Goal: Find specific page/section: Find specific page/section

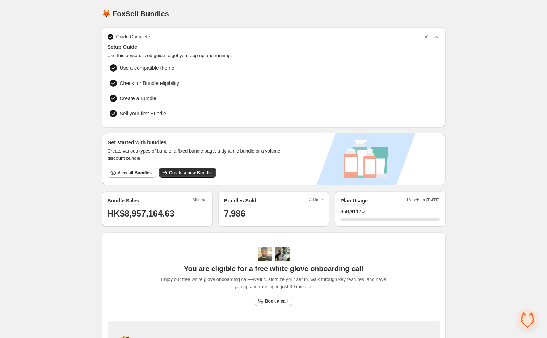
click at [505, 136] on div "Home Bundles Analytics Plan and Billing 🦊 FoxSell Bundles. This page is ready 🦊…" at bounding box center [273, 229] width 547 height 458
click at [59, 51] on div "Home Bundles Analytics Plan and Billing 🦊 FoxSell Bundles. This page is ready 🦊…" at bounding box center [273, 229] width 547 height 458
click at [130, 19] on div "🦊 FoxSell Bundles. This page is ready 🦊 FoxSell Bundles" at bounding box center [274, 14] width 344 height 28
click at [155, 12] on h1 "🦊 FoxSell Bundles" at bounding box center [135, 13] width 67 height 9
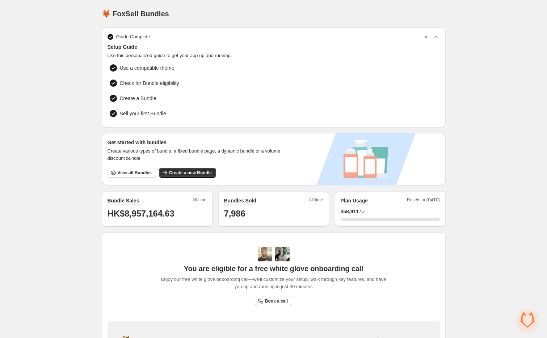
click at [66, 45] on div "Home Bundles Analytics Plan and Billing 🦊 FoxSell Bundles. This page is ready 🦊…" at bounding box center [273, 229] width 547 height 458
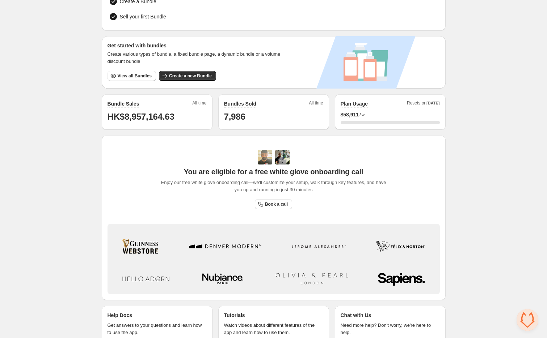
scroll to position [117, 0]
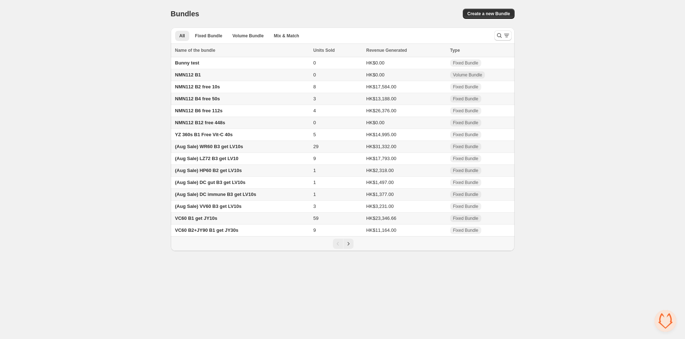
click at [101, 182] on div "Home Bundles Analytics Plan and Billing Bundles. This page is ready Bundles Cre…" at bounding box center [342, 125] width 685 height 251
click at [351, 247] on icon "Next" at bounding box center [348, 243] width 7 height 7
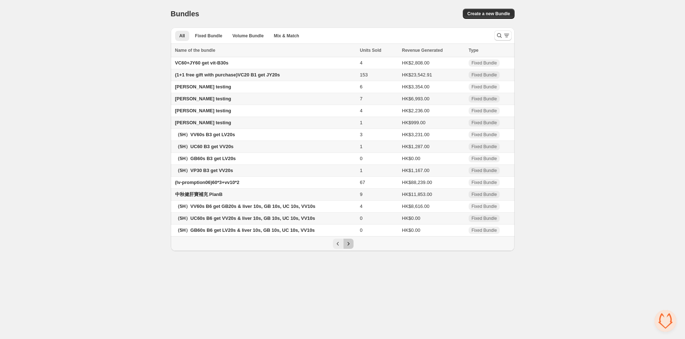
click at [351, 247] on icon "Next" at bounding box center [348, 243] width 7 height 7
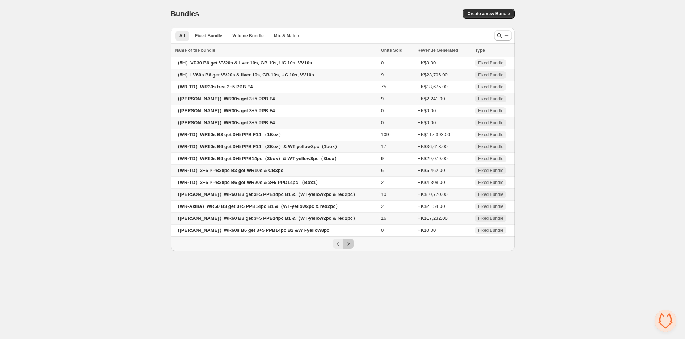
click at [351, 247] on icon "Next" at bounding box center [348, 243] width 7 height 7
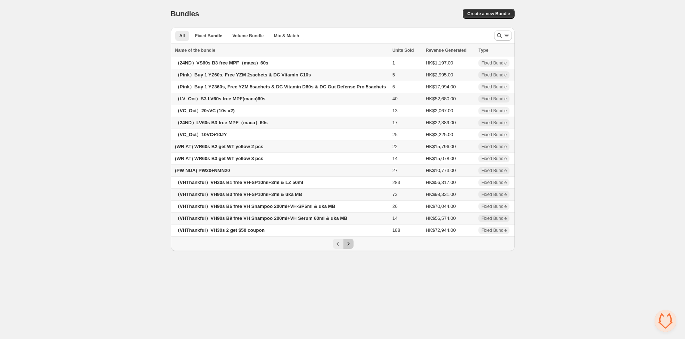
click at [351, 247] on icon "Next" at bounding box center [348, 243] width 7 height 7
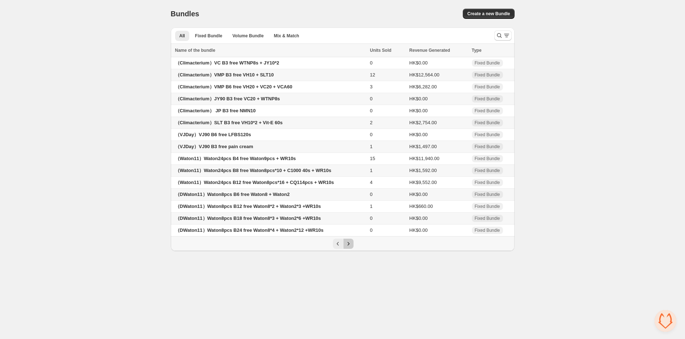
click at [351, 247] on icon "Next" at bounding box center [348, 243] width 7 height 7
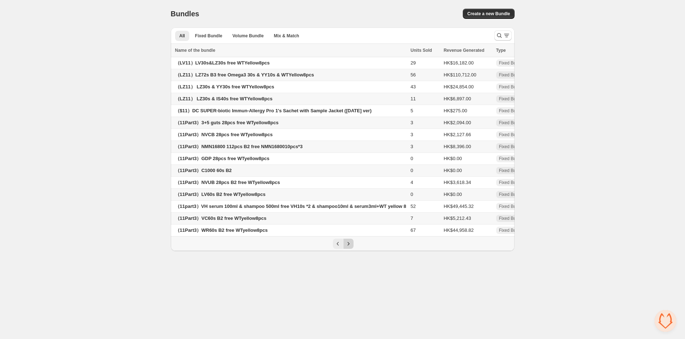
click at [351, 247] on icon "Next" at bounding box center [348, 243] width 7 height 7
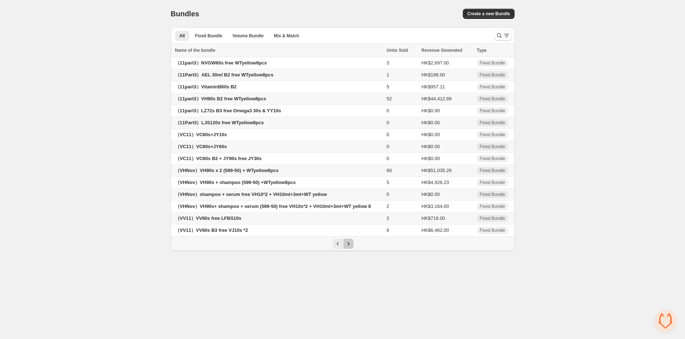
click at [351, 247] on icon "Next" at bounding box center [348, 243] width 7 height 7
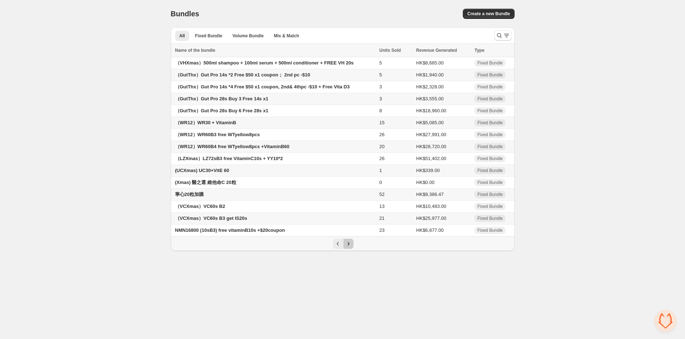
click at [351, 247] on icon "Next" at bounding box center [348, 243] width 7 height 7
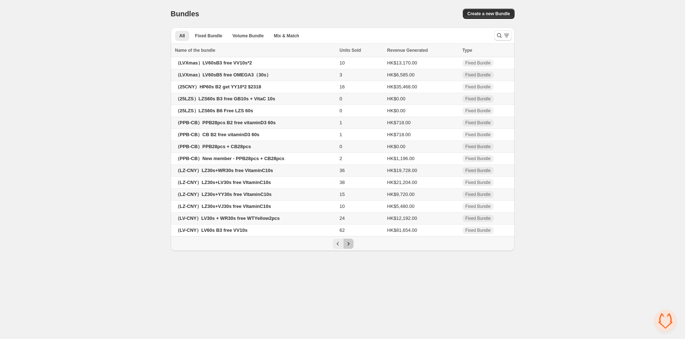
click at [351, 247] on icon "Next" at bounding box center [348, 243] width 7 height 7
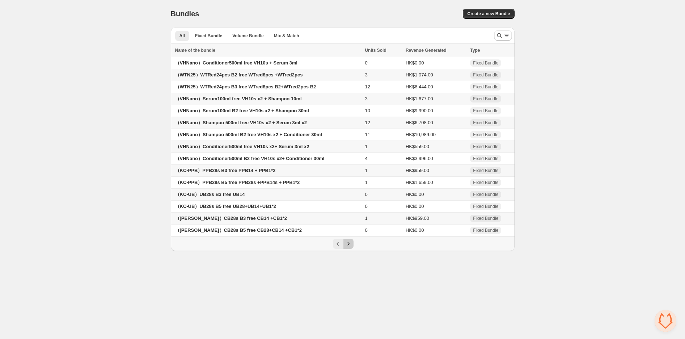
click at [351, 247] on icon "Next" at bounding box center [348, 243] width 7 height 7
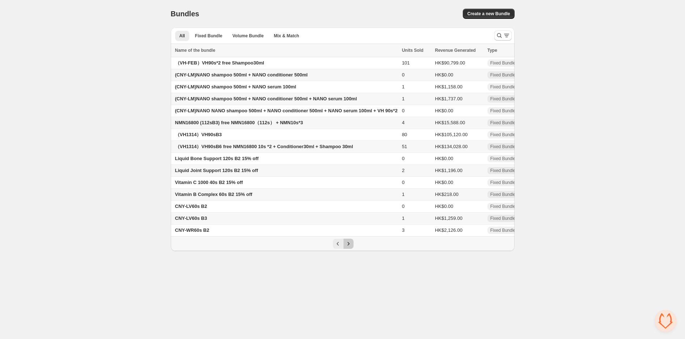
click at [351, 247] on icon "Next" at bounding box center [348, 243] width 7 height 7
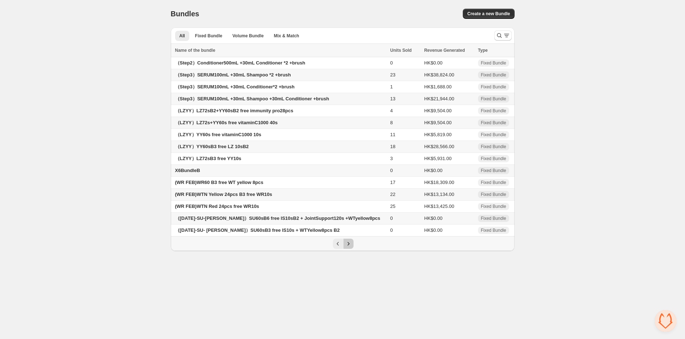
click at [351, 247] on icon "Next" at bounding box center [348, 243] width 7 height 7
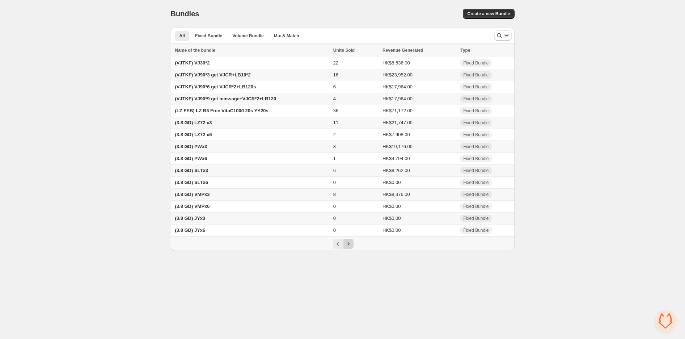
click at [351, 247] on icon "Next" at bounding box center [348, 243] width 7 height 7
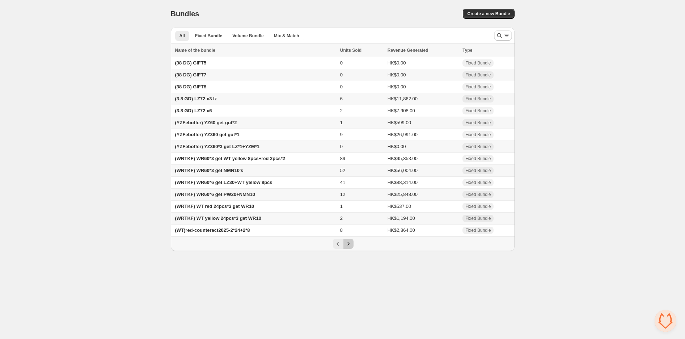
click at [351, 247] on icon "Next" at bounding box center [348, 243] width 7 height 7
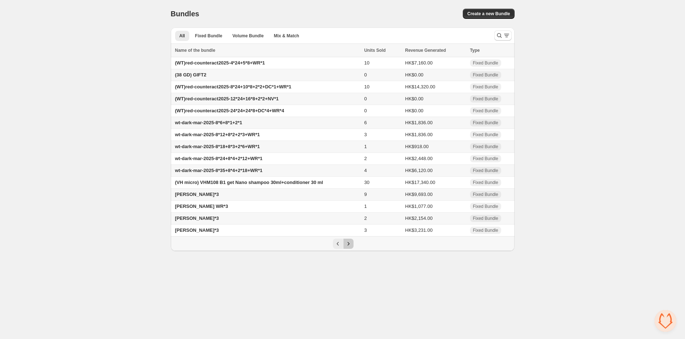
click at [351, 247] on icon "Next" at bounding box center [348, 243] width 7 height 7
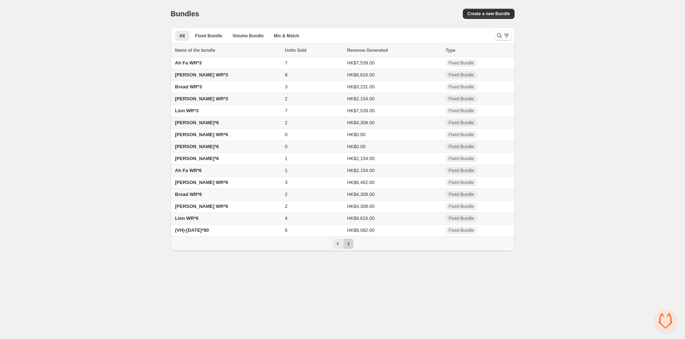
click at [351, 247] on icon "Next" at bounding box center [348, 243] width 7 height 7
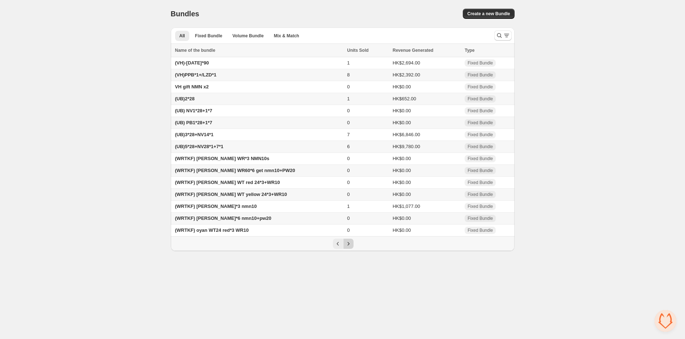
click at [351, 247] on icon "Next" at bounding box center [348, 243] width 7 height 7
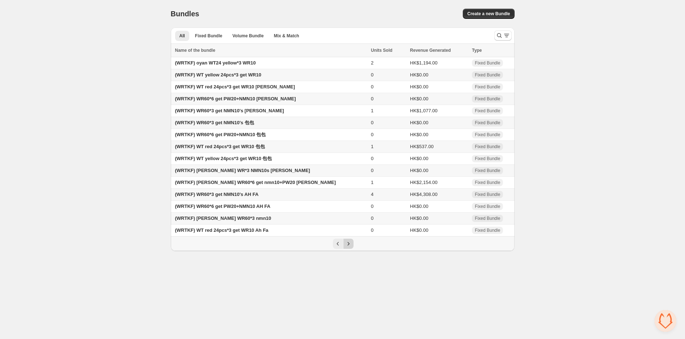
click at [351, 247] on icon "Next" at bounding box center [348, 243] width 7 height 7
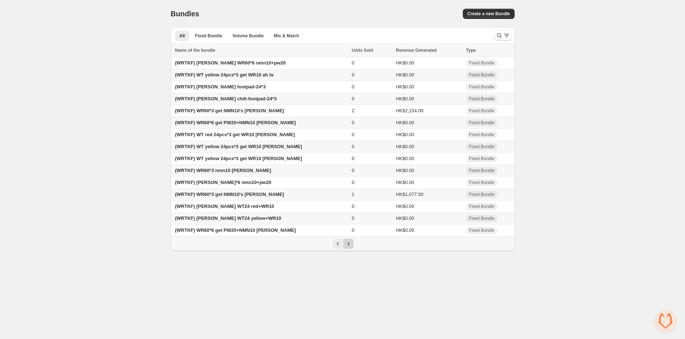
click at [351, 247] on icon "Next" at bounding box center [348, 243] width 7 height 7
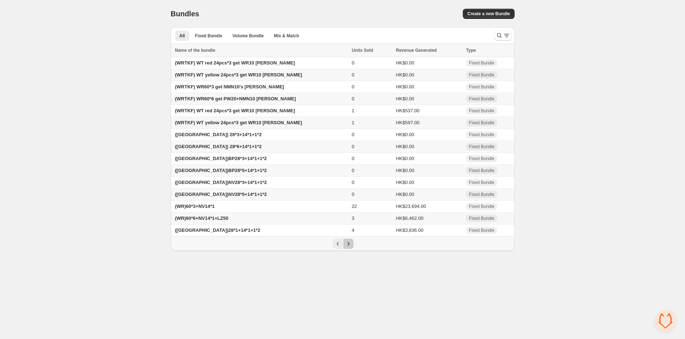
click at [351, 247] on icon "Next" at bounding box center [348, 243] width 7 height 7
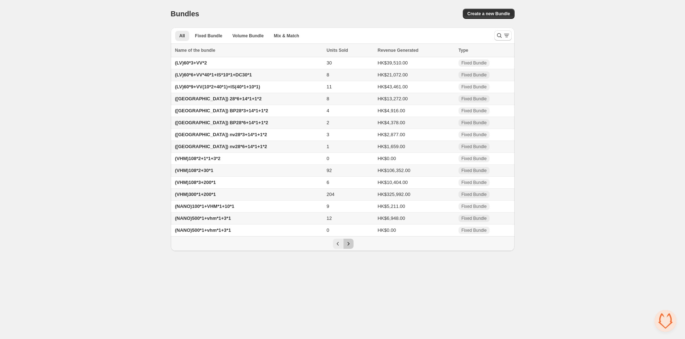
click at [351, 247] on icon "Next" at bounding box center [348, 243] width 7 height 7
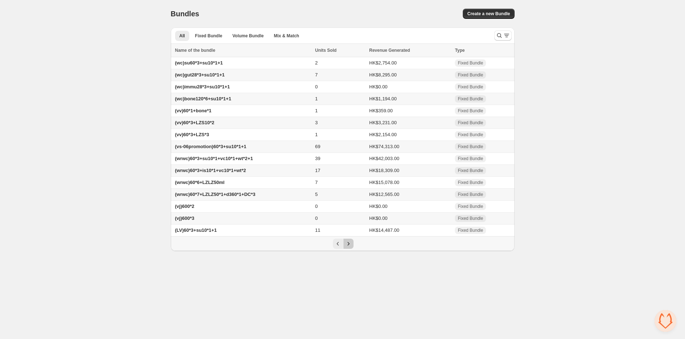
click at [351, 247] on icon "Next" at bounding box center [348, 243] width 7 height 7
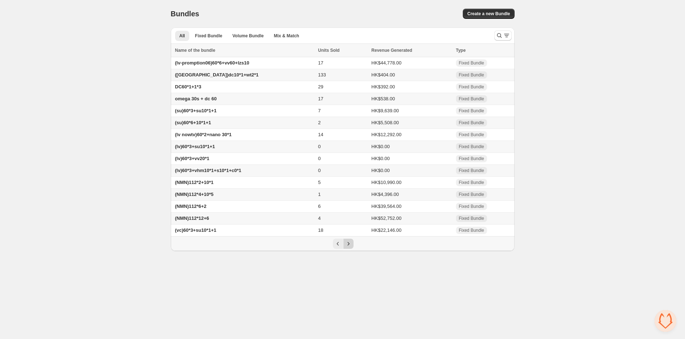
click at [351, 247] on icon "Next" at bounding box center [348, 243] width 7 height 7
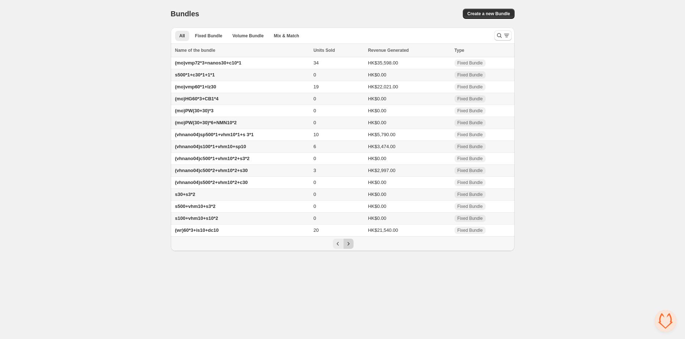
click at [351, 247] on icon "Next" at bounding box center [348, 243] width 7 height 7
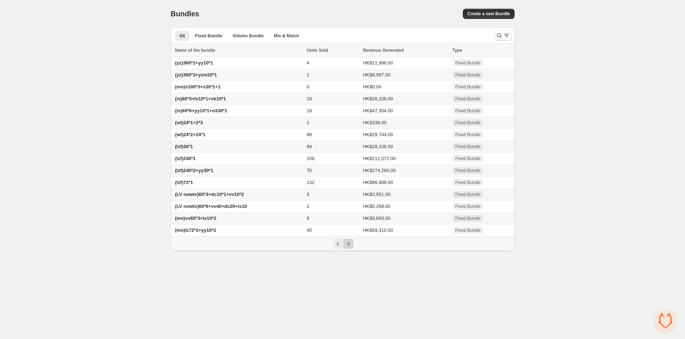
click at [353, 249] on button "Next" at bounding box center [349, 244] width 10 height 10
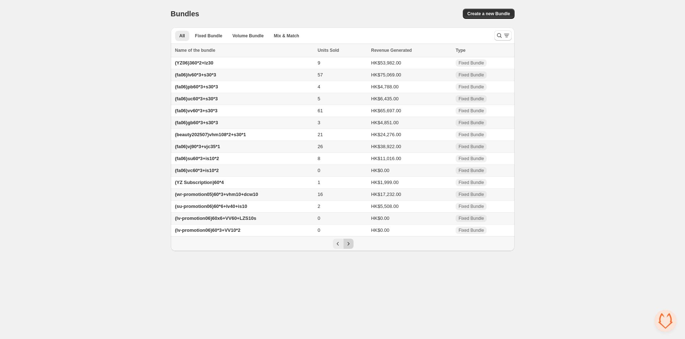
click at [353, 249] on button "Next" at bounding box center [349, 244] width 10 height 10
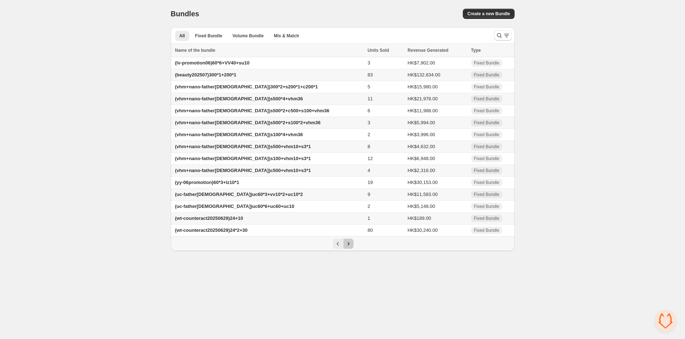
click at [353, 249] on button "Next" at bounding box center [349, 244] width 10 height 10
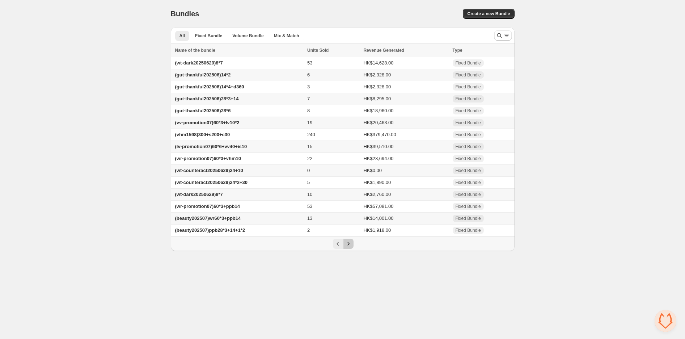
click at [353, 249] on button "Next" at bounding box center [349, 244] width 10 height 10
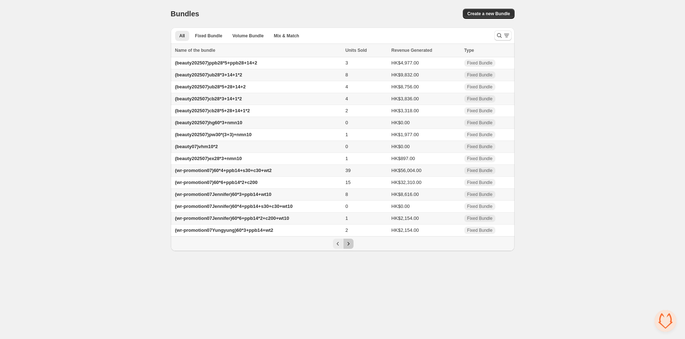
click at [353, 249] on button "Next" at bounding box center [349, 244] width 10 height 10
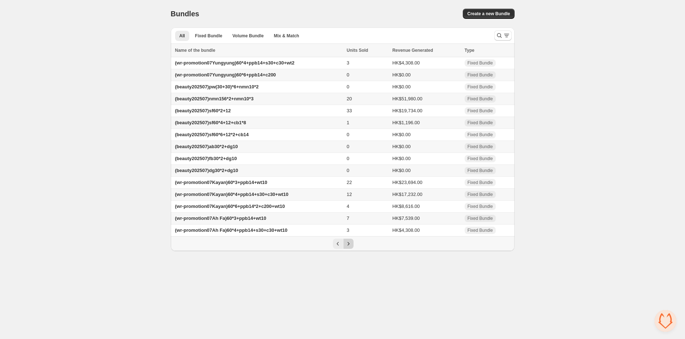
click at [353, 249] on button "Next" at bounding box center [349, 244] width 10 height 10
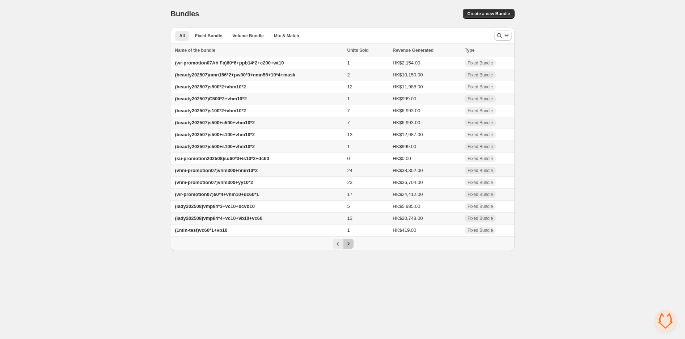
click at [353, 249] on button "Next" at bounding box center [349, 244] width 10 height 10
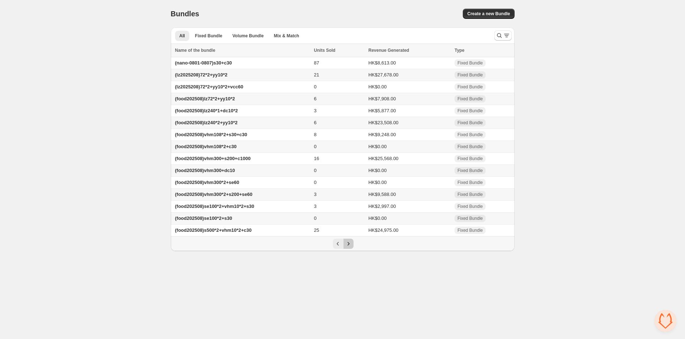
click at [353, 249] on button "Next" at bounding box center [349, 244] width 10 height 10
click at [339, 247] on icon "Previous" at bounding box center [337, 243] width 7 height 7
click at [493, 34] on div at bounding box center [503, 35] width 23 height 14
click at [500, 31] on button "Search and filter results" at bounding box center [502, 35] width 17 height 10
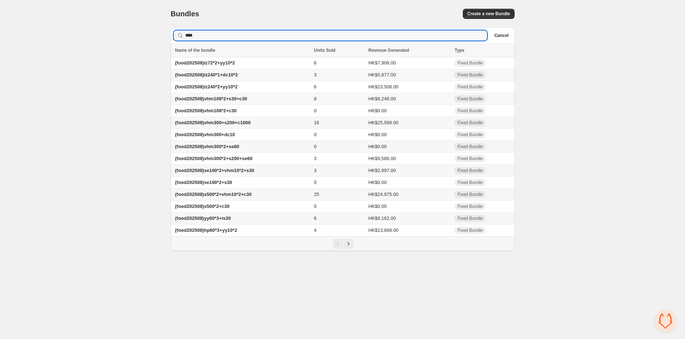
type input "****"
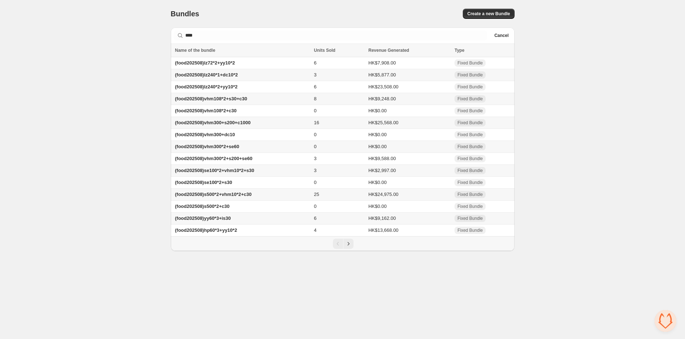
drag, startPoint x: 169, startPoint y: 63, endPoint x: 522, endPoint y: 227, distance: 389.5
click at [522, 227] on div "Bundles. This page is ready Bundles Create a new Bundle Searching in all **** C…" at bounding box center [342, 125] width 361 height 251
click at [356, 273] on body "Home Bundles Analytics Plan and Billing Bundles. This page is ready Bundles Cre…" at bounding box center [342, 169] width 685 height 339
click at [350, 247] on icon "Next" at bounding box center [348, 243] width 7 height 7
click at [159, 54] on div "Home Bundles Analytics Plan and Billing Bundles. This page is ready Bundles Cre…" at bounding box center [342, 119] width 685 height 239
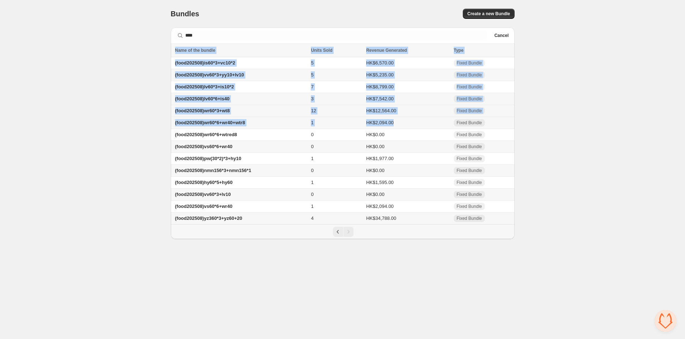
drag, startPoint x: 161, startPoint y: 55, endPoint x: 426, endPoint y: 129, distance: 275.1
click at [426, 129] on div "Home Bundles Analytics Plan and Billing Bundles. This page is ready Bundles Cre…" at bounding box center [342, 119] width 685 height 239
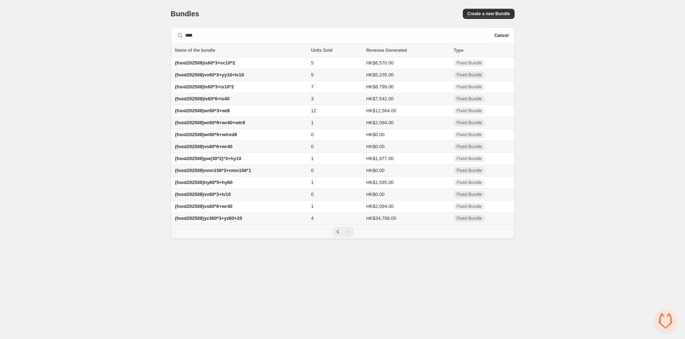
click at [551, 144] on div "Home Bundles Analytics Plan and Billing Bundles. This page is ready Bundles Cre…" at bounding box center [342, 119] width 685 height 239
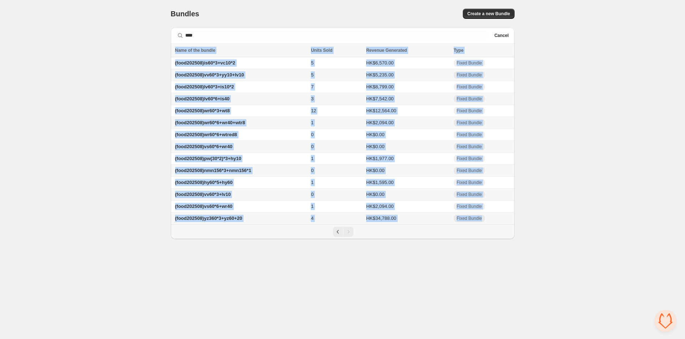
drag, startPoint x: 169, startPoint y: 66, endPoint x: 507, endPoint y: 221, distance: 372.7
click at [507, 221] on div "Bundles. This page is ready Bundles Create a new Bundle Searching in all **** C…" at bounding box center [342, 119] width 361 height 239
copy table "Name of the bundle Units Sold Revenue Generated Type (food202508)is60*3+vc10*2 …"
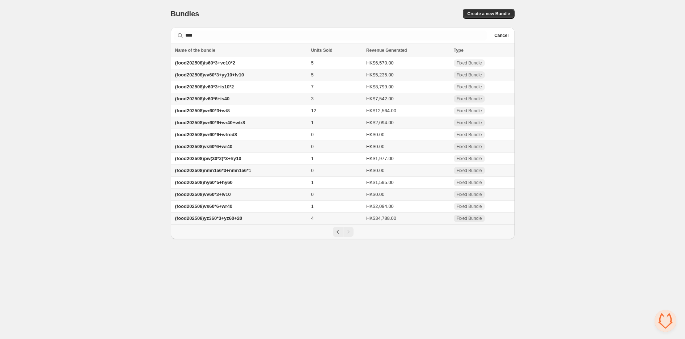
drag, startPoint x: 344, startPoint y: 265, endPoint x: 343, endPoint y: 252, distance: 13.1
click at [344, 265] on body "Home Bundles Analytics Plan and Billing Bundles. This page is ready Bundles Cre…" at bounding box center [342, 169] width 685 height 339
drag, startPoint x: 127, startPoint y: 43, endPoint x: 215, endPoint y: 43, distance: 88.0
click at [127, 43] on div "Home Bundles Analytics Plan and Billing Bundles. This page is ready Bundles Cre…" at bounding box center [342, 119] width 685 height 239
drag, startPoint x: 115, startPoint y: 26, endPoint x: 18, endPoint y: 46, distance: 99.1
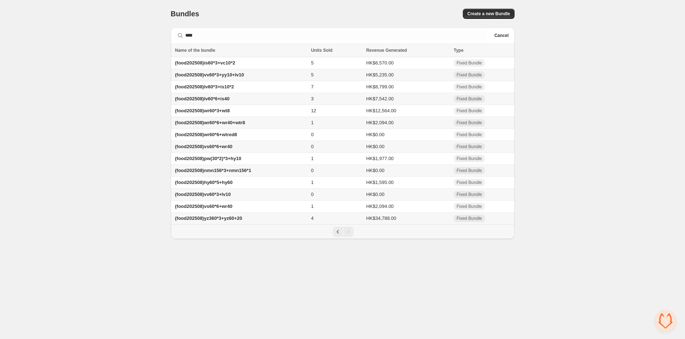
click at [92, 60] on div "Home Bundles Analytics Plan and Billing Bundles. This page is ready Bundles Cre…" at bounding box center [342, 119] width 685 height 239
click at [22, 48] on div "Home Bundles Analytics Plan and Billing Bundles. This page is ready Bundles Cre…" at bounding box center [342, 119] width 685 height 239
click at [91, 23] on div "Home Bundles Analytics Plan and Billing Bundles. This page is ready Bundles Cre…" at bounding box center [342, 119] width 685 height 239
drag, startPoint x: 66, startPoint y: 19, endPoint x: 359, endPoint y: 32, distance: 292.8
click at [66, 19] on div "Home Bundles Analytics Plan and Billing Bundles. This page is ready Bundles Cre…" at bounding box center [342, 119] width 685 height 239
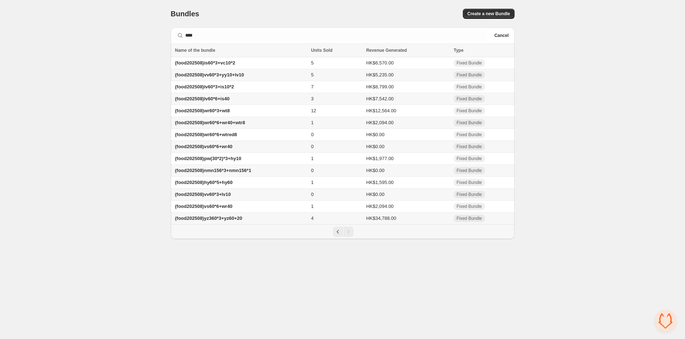
drag, startPoint x: 106, startPoint y: 145, endPoint x: 250, endPoint y: 176, distance: 147.4
click at [106, 145] on div "Home Bundles Analytics Plan and Billing Bundles. This page is ready Bundles Cre…" at bounding box center [342, 119] width 685 height 239
click at [339, 235] on icon "Previous" at bounding box center [337, 231] width 7 height 7
click at [238, 173] on span "(food202508)se100*2+vhm10*2+s30" at bounding box center [214, 170] width 79 height 5
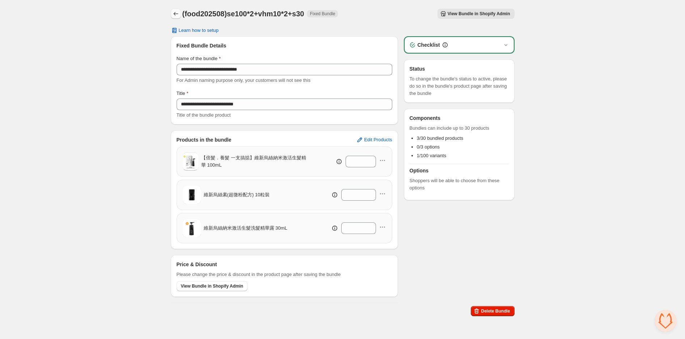
click at [179, 12] on icon "Back" at bounding box center [175, 13] width 7 height 7
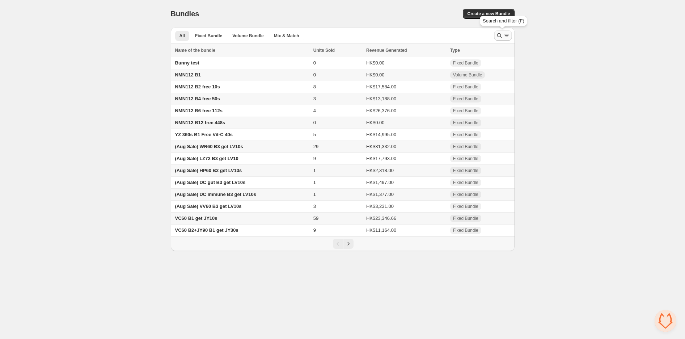
click at [499, 35] on icon "Search and filter results" at bounding box center [499, 35] width 7 height 7
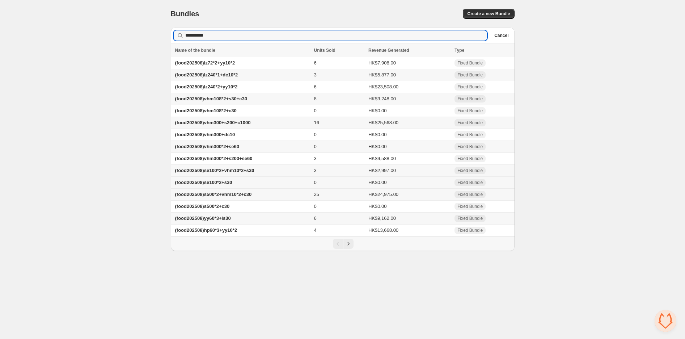
type input "**********"
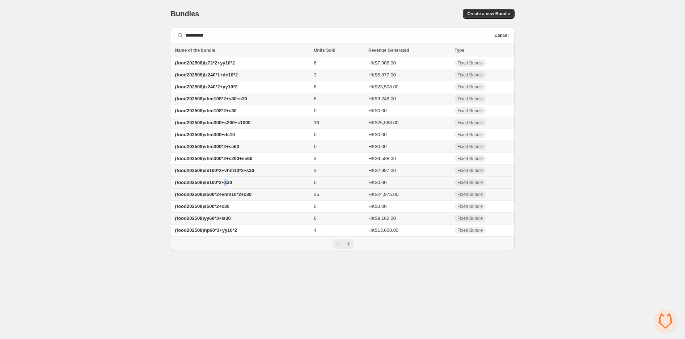
click at [226, 185] on span "(food202508)se100*2+s30" at bounding box center [203, 182] width 57 height 5
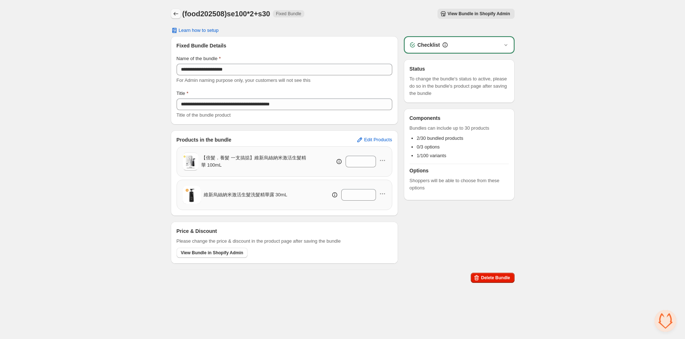
click at [176, 10] on icon "Back" at bounding box center [175, 13] width 7 height 7
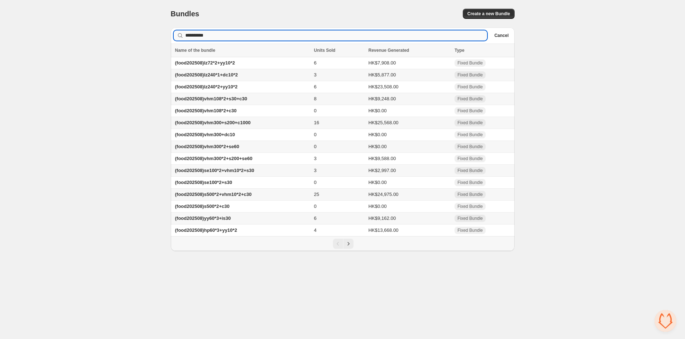
type input "**********"
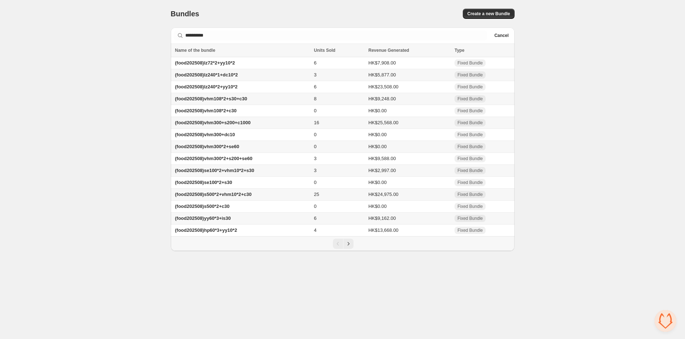
click at [228, 173] on span "(food202508)se100*2+vhm10*2+s30" at bounding box center [214, 170] width 79 height 5
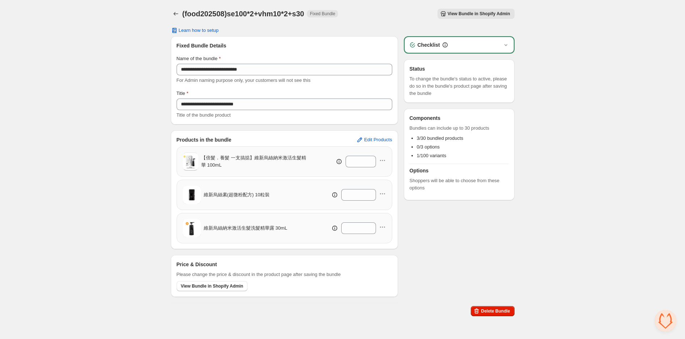
click at [80, 139] on div "**********" at bounding box center [342, 159] width 685 height 319
drag, startPoint x: 95, startPoint y: 114, endPoint x: 205, endPoint y: 108, distance: 110.2
click at [96, 114] on div "**********" at bounding box center [342, 159] width 685 height 319
drag, startPoint x: 14, startPoint y: 8, endPoint x: 33, endPoint y: 1, distance: 20.2
click at [14, 8] on div "**********" at bounding box center [342, 159] width 685 height 319
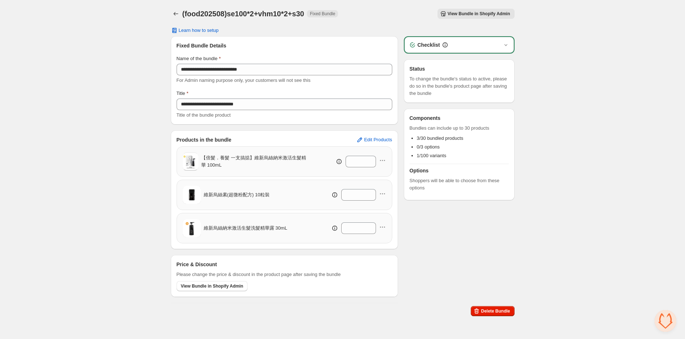
click at [67, 64] on div "**********" at bounding box center [342, 159] width 685 height 319
click at [29, 65] on div "**********" at bounding box center [342, 159] width 685 height 319
